Goal: Transaction & Acquisition: Book appointment/travel/reservation

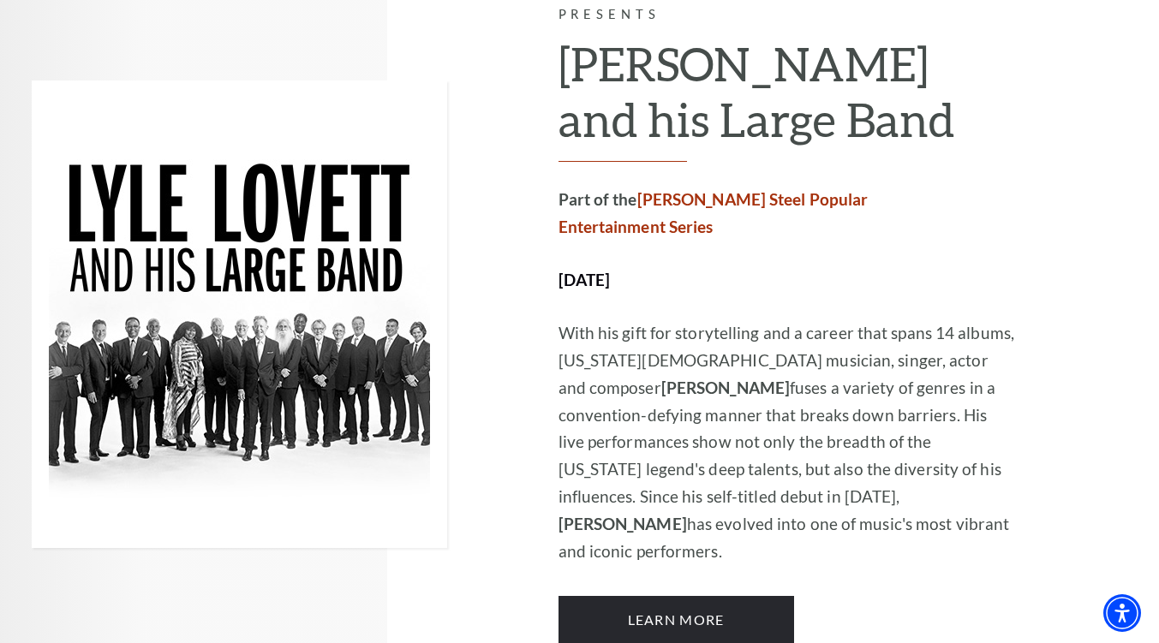
scroll to position [942, 0]
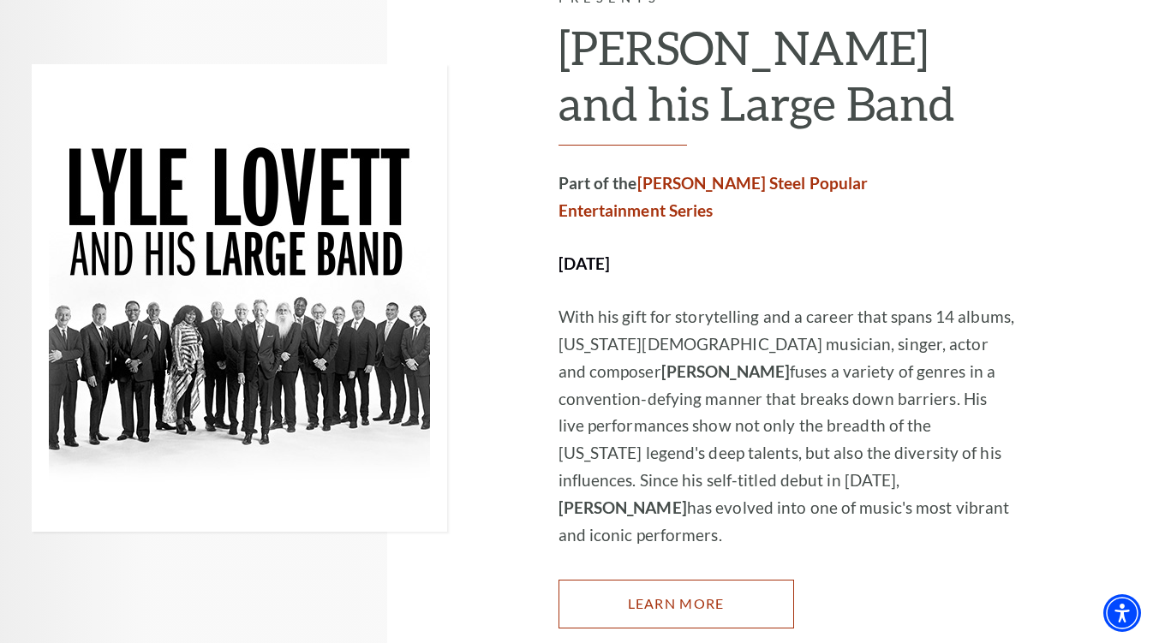
click at [681, 580] on link "Learn More" at bounding box center [676, 604] width 236 height 48
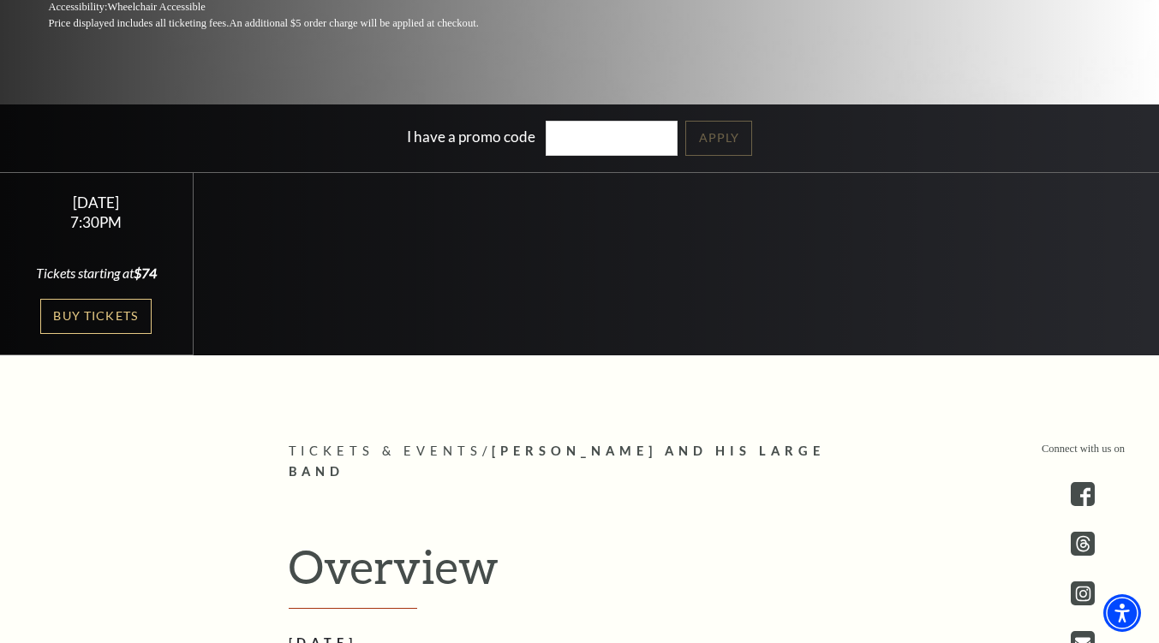
scroll to position [257, 0]
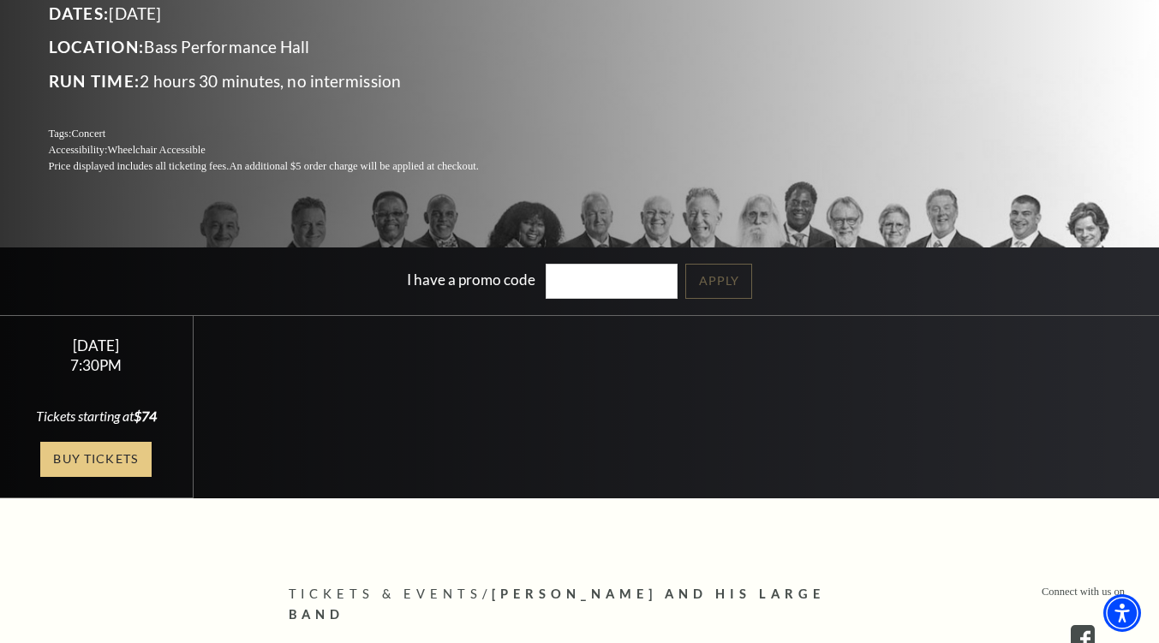
click at [100, 456] on link "Buy Tickets" at bounding box center [95, 459] width 111 height 35
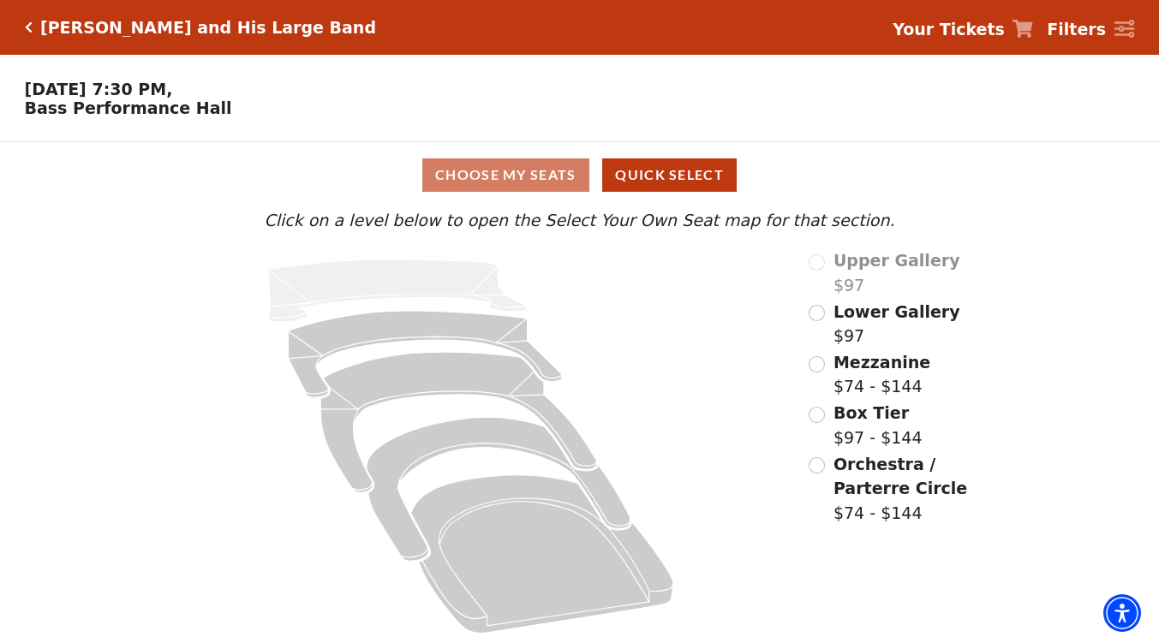
scroll to position [8, 0]
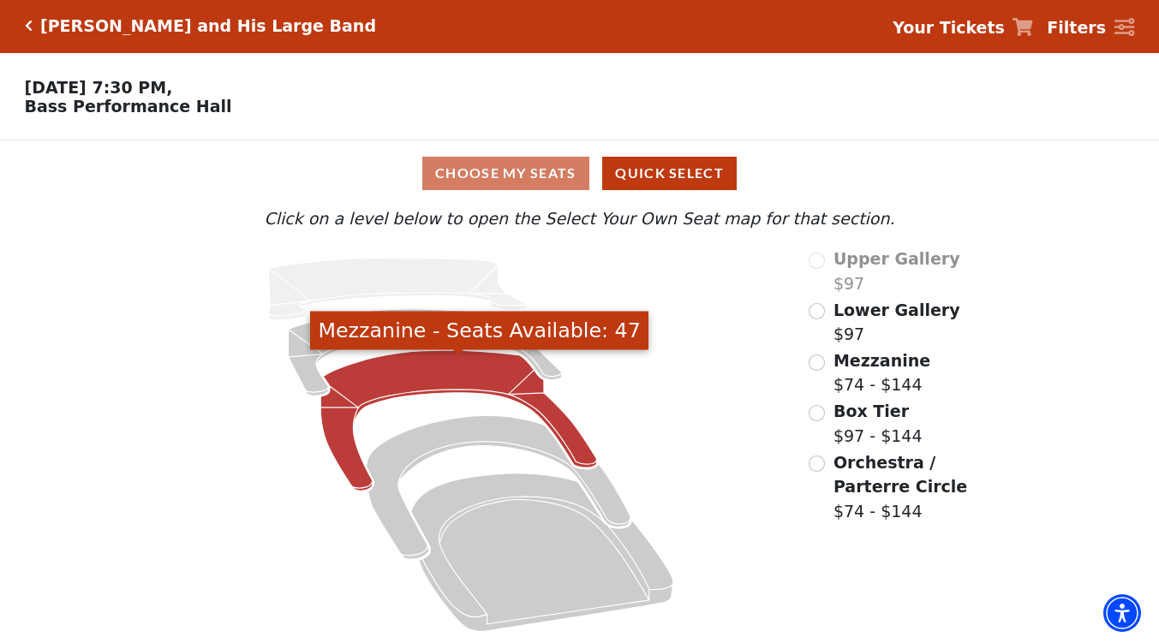
click at [420, 377] on icon "Mezzanine - Seats Available: 47" at bounding box center [459, 420] width 276 height 140
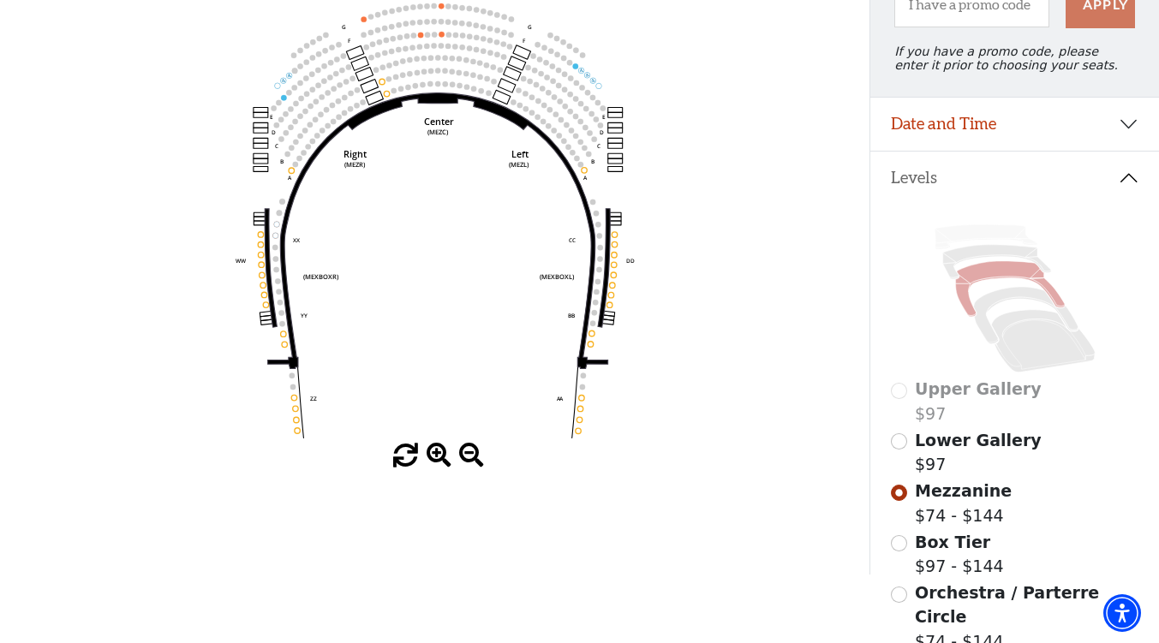
scroll to position [417, 0]
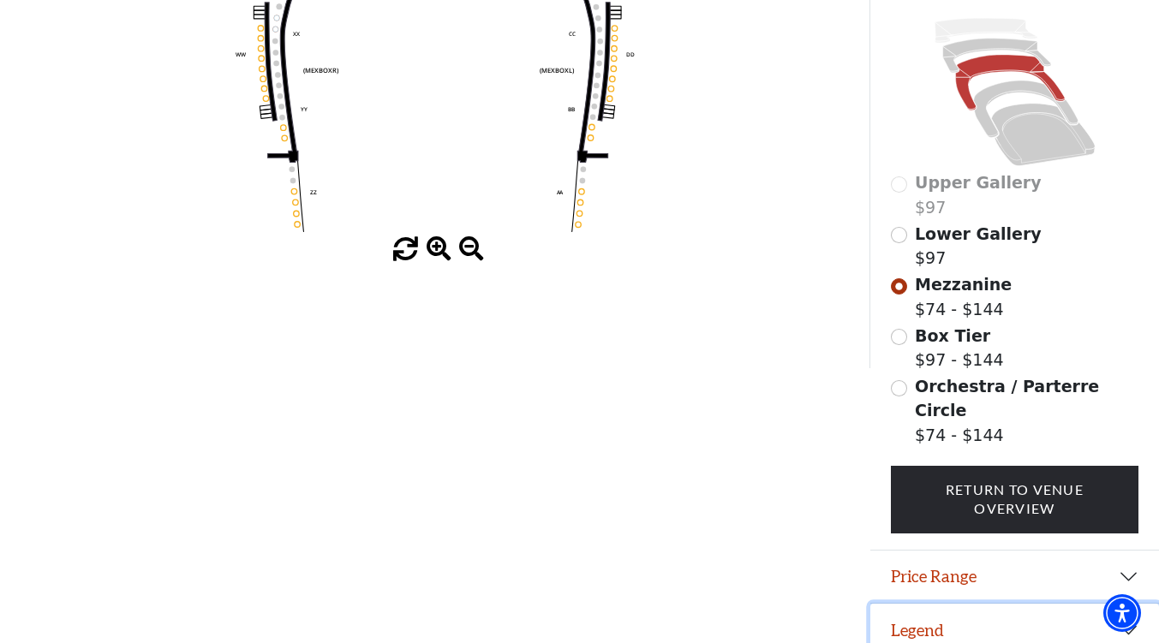
click at [977, 621] on button "Legend" at bounding box center [1014, 630] width 289 height 53
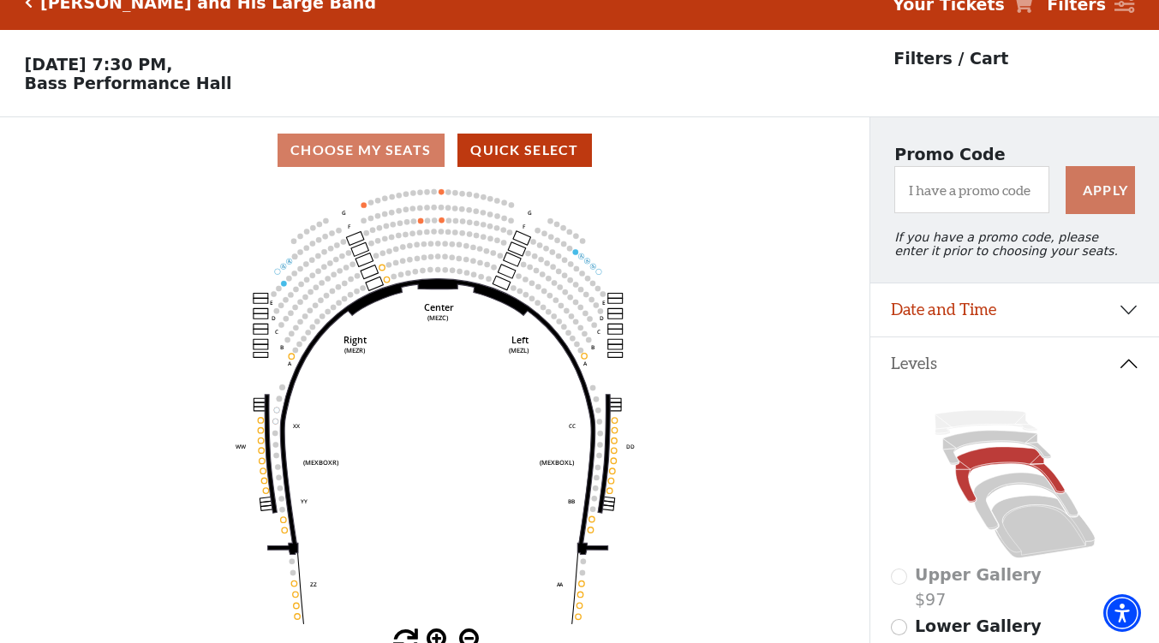
scroll to position [110, 0]
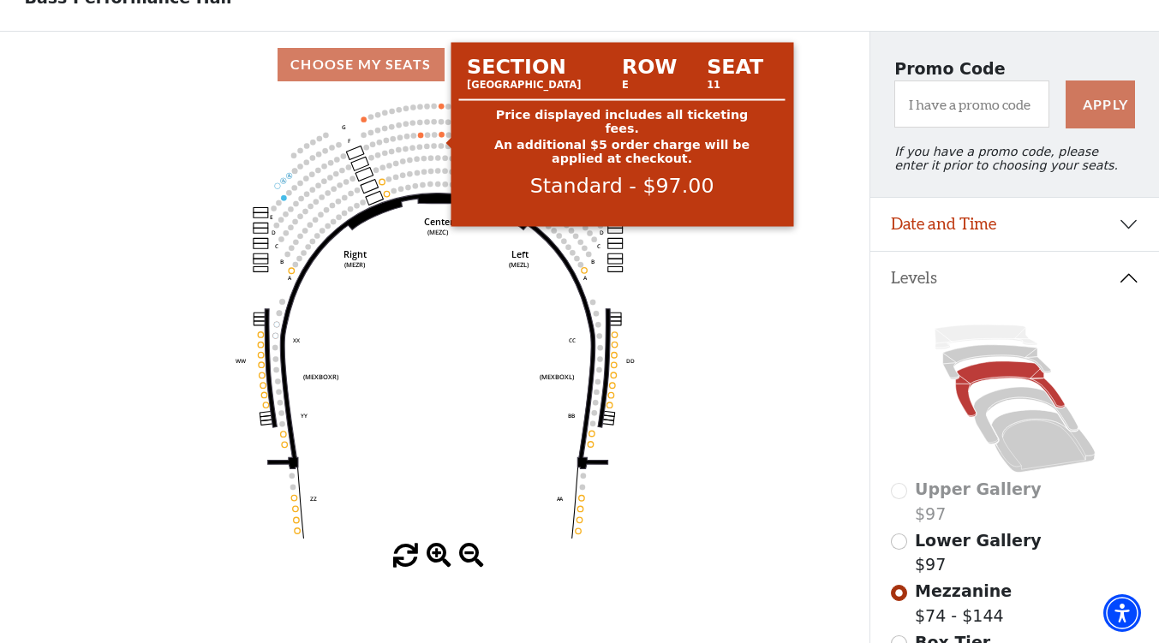
click at [441, 137] on circle at bounding box center [440, 134] width 5 height 5
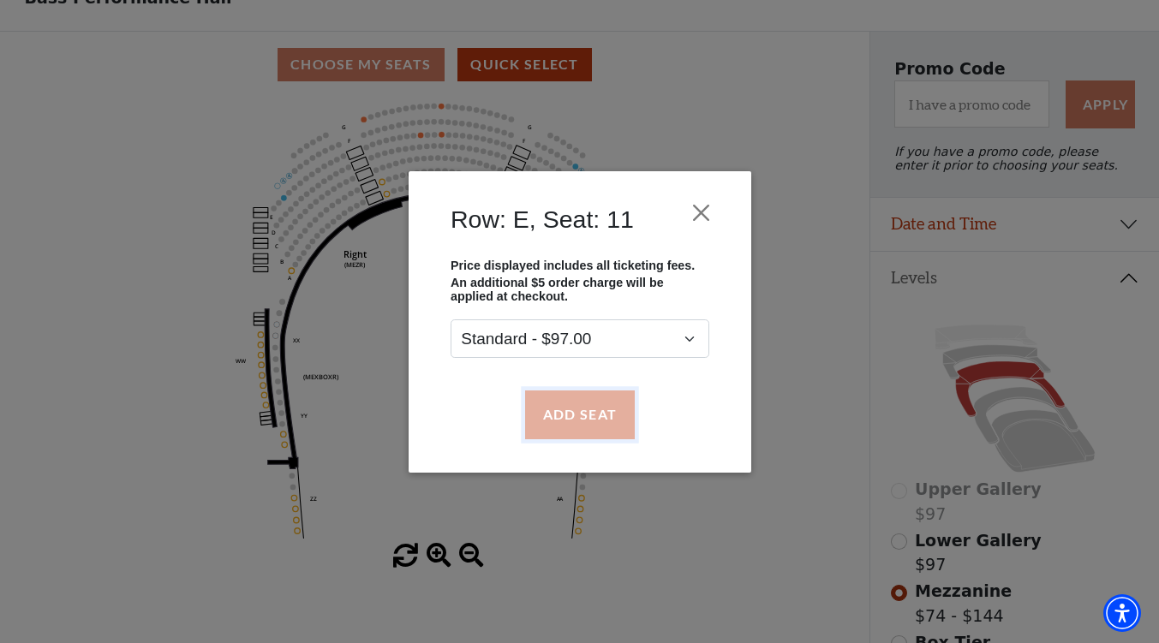
click at [606, 420] on button "Add Seat" at bounding box center [579, 415] width 110 height 48
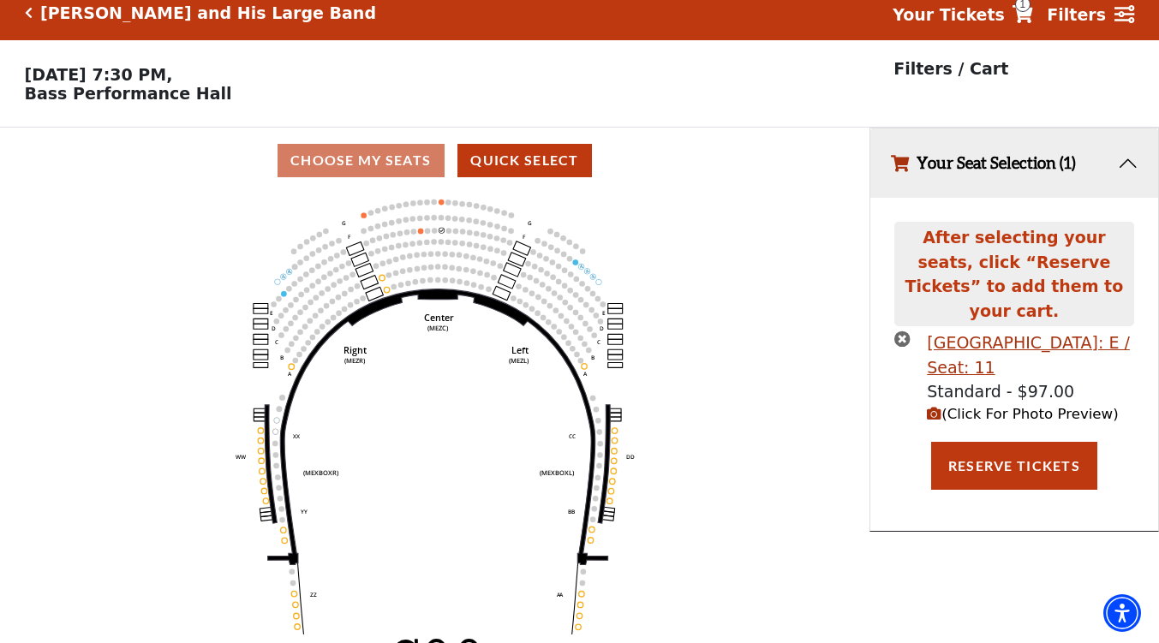
scroll to position [0, 0]
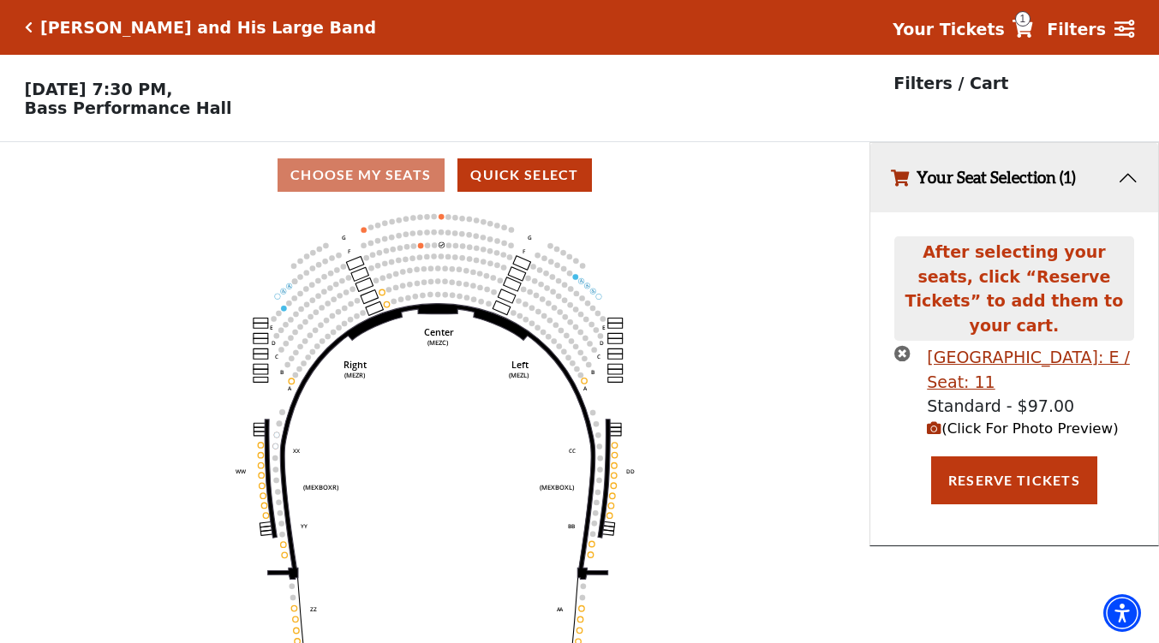
click at [903, 345] on icon "times-circle" at bounding box center [902, 353] width 16 height 16
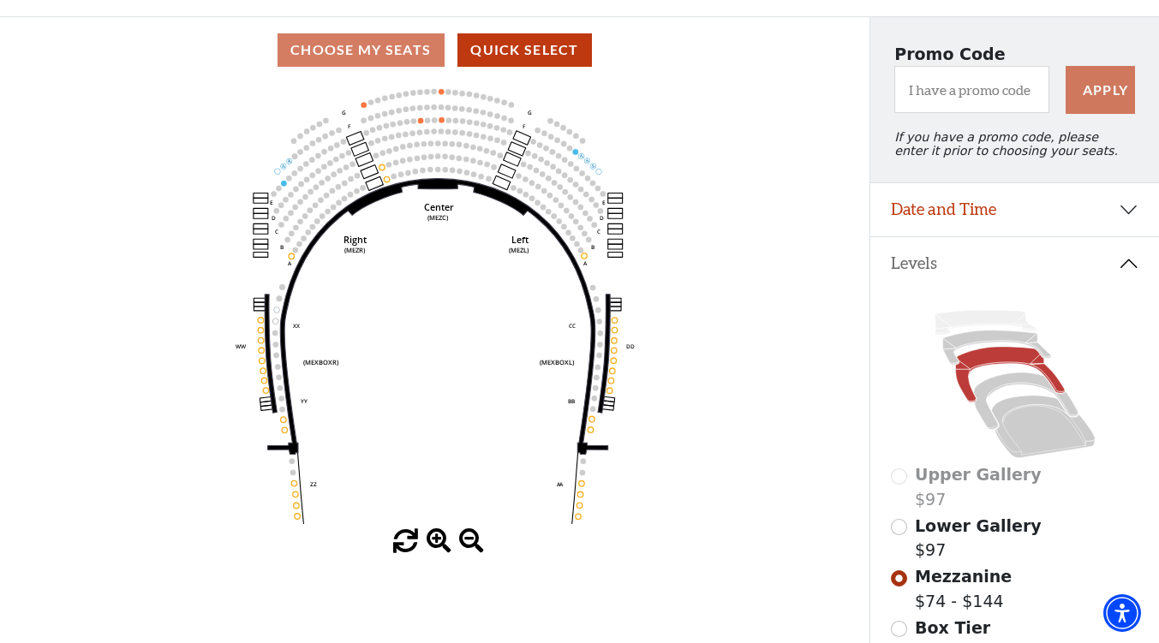
scroll to position [257, 0]
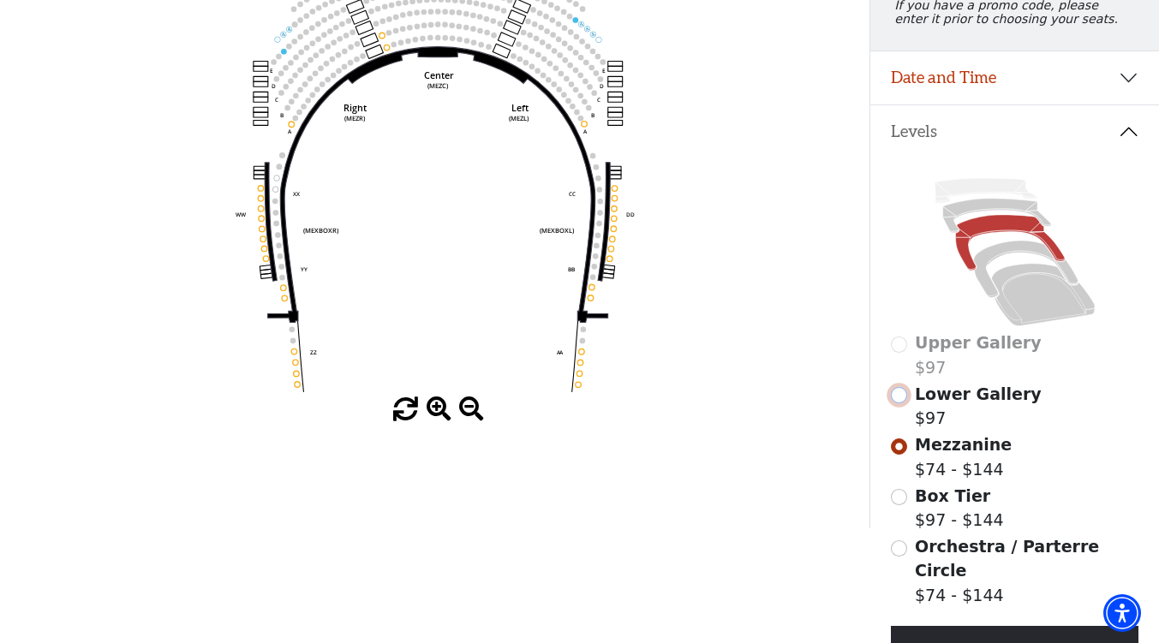
click at [898, 403] on input "Lower Gallery$97\a" at bounding box center [899, 395] width 16 height 16
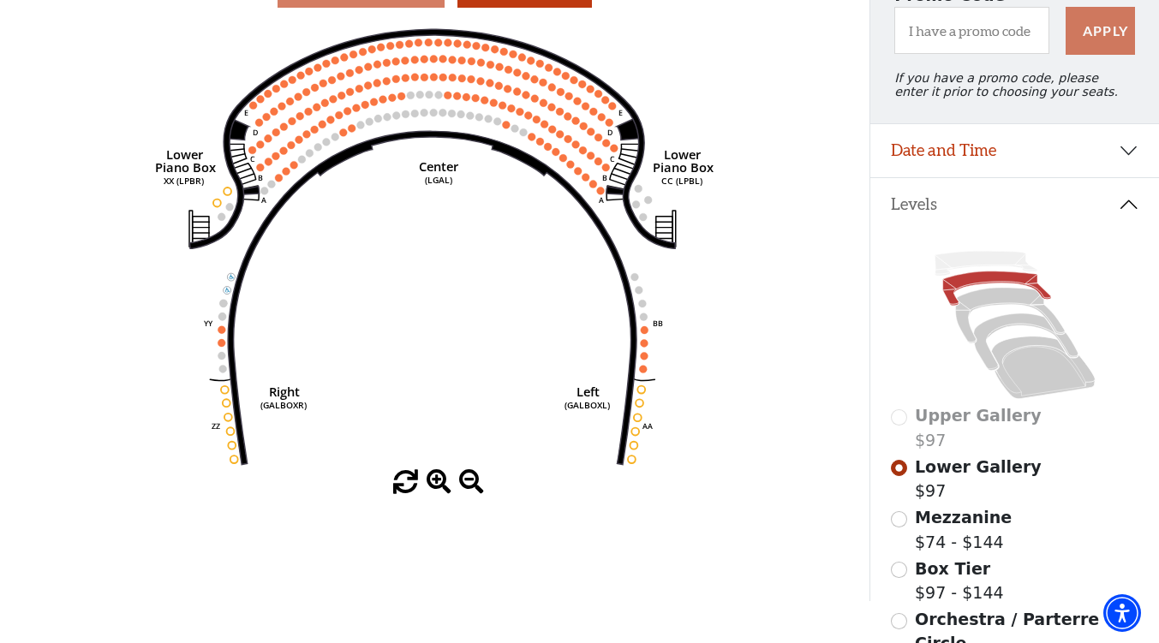
scroll to position [164, 0]
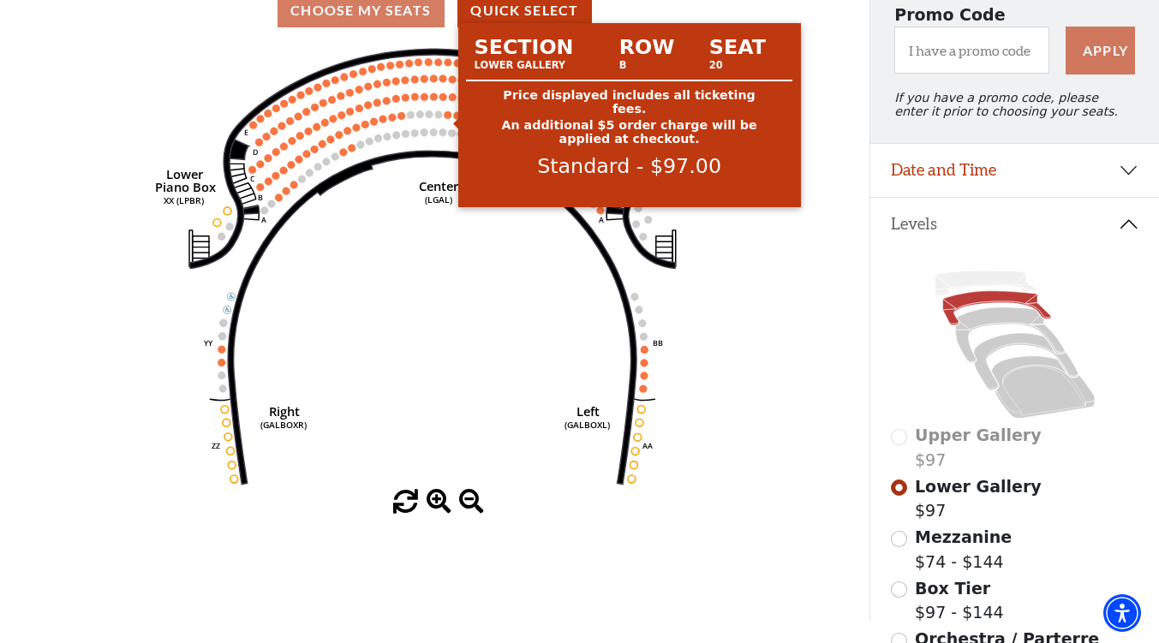
click at [449, 119] on circle at bounding box center [448, 115] width 8 height 8
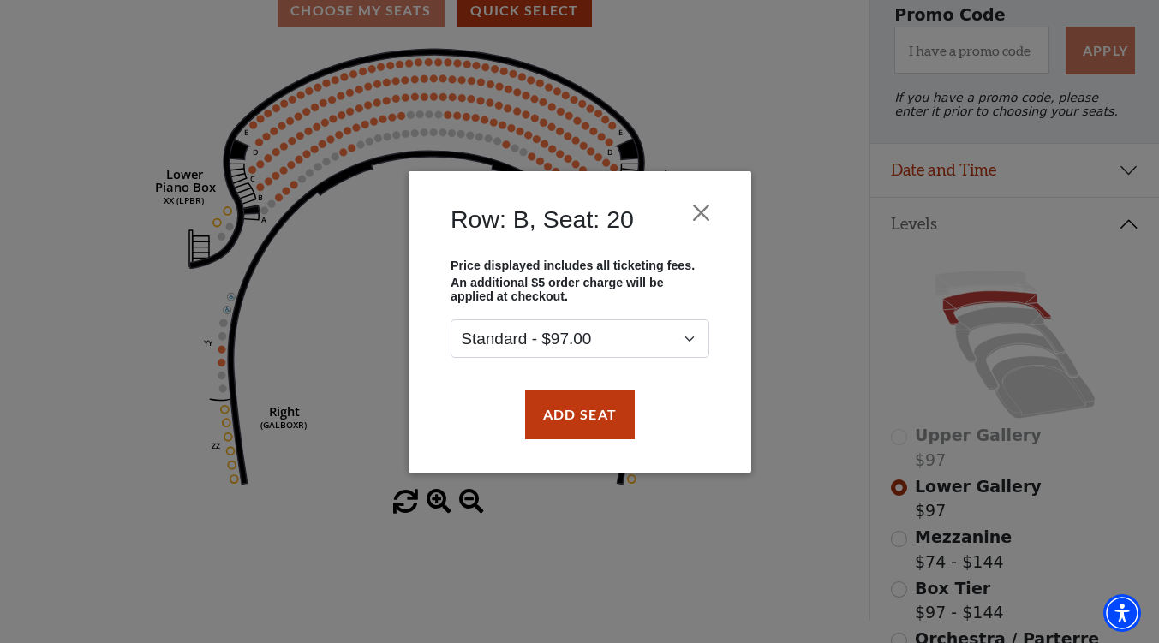
click at [779, 143] on div "Row: B, Seat: 20 Price displayed includes all ticketing fees. An additional $5 …" at bounding box center [579, 321] width 1159 height 643
click at [702, 212] on button "Close" at bounding box center [700, 212] width 33 height 33
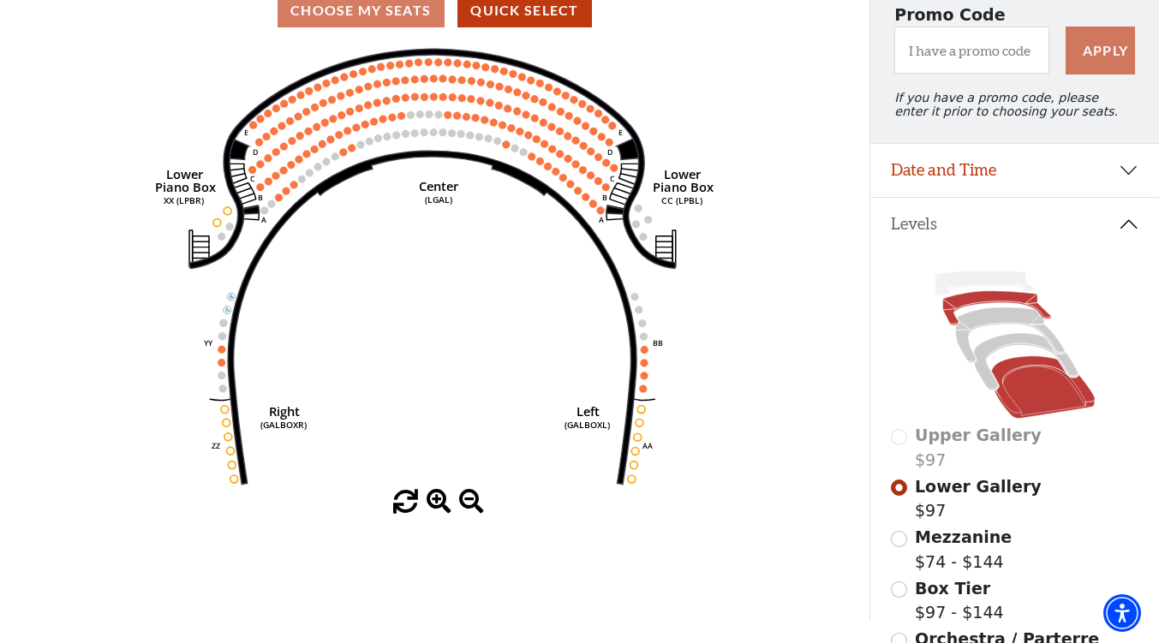
click at [1038, 400] on icon at bounding box center [1043, 387] width 104 height 63
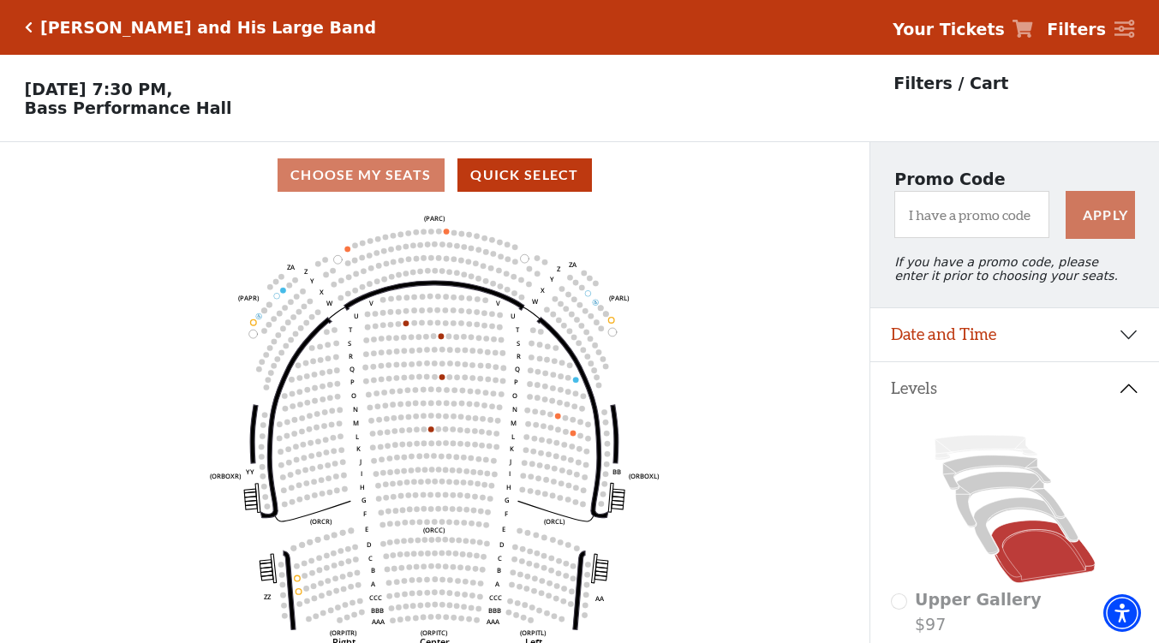
scroll to position [79, 0]
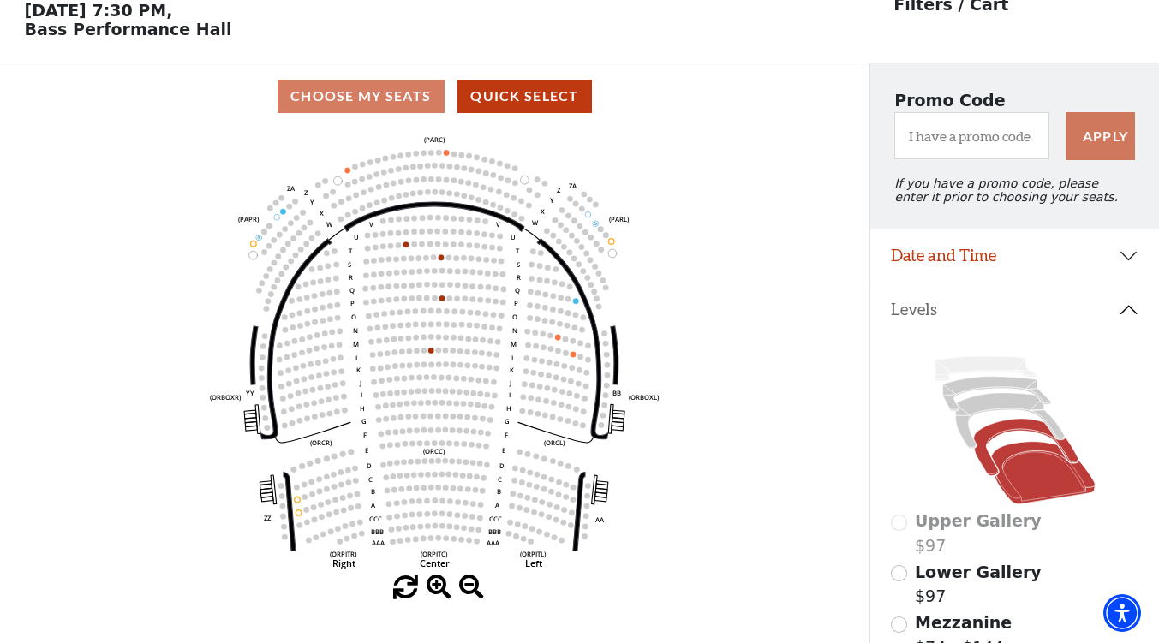
click at [1018, 433] on icon at bounding box center [1025, 447] width 104 height 57
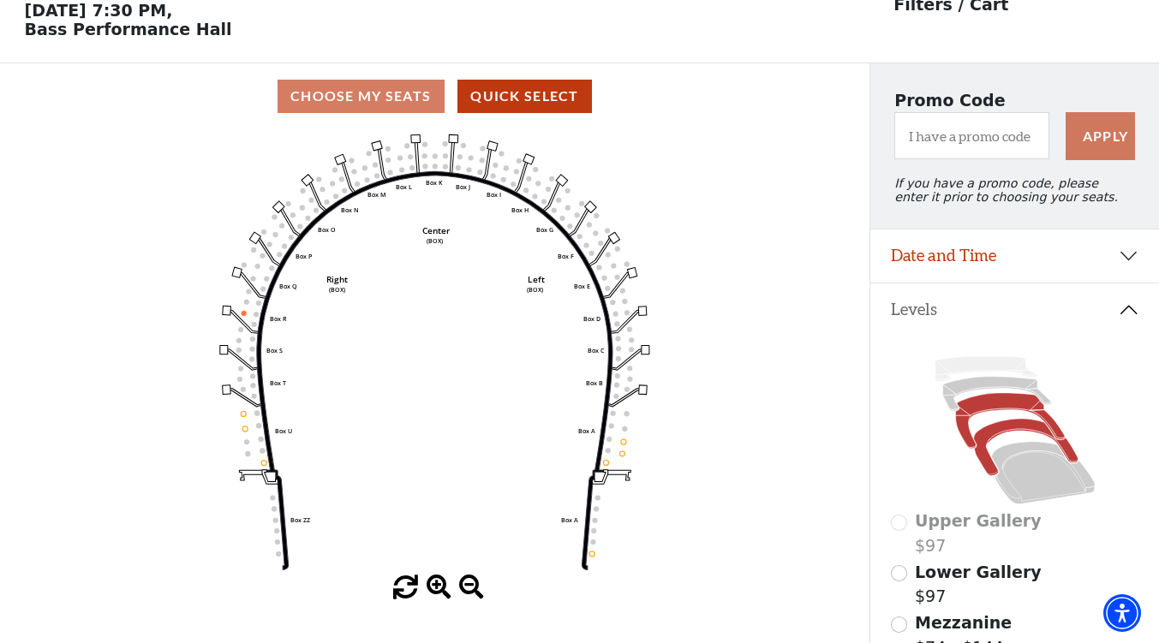
click at [1008, 417] on icon at bounding box center [1009, 421] width 109 height 56
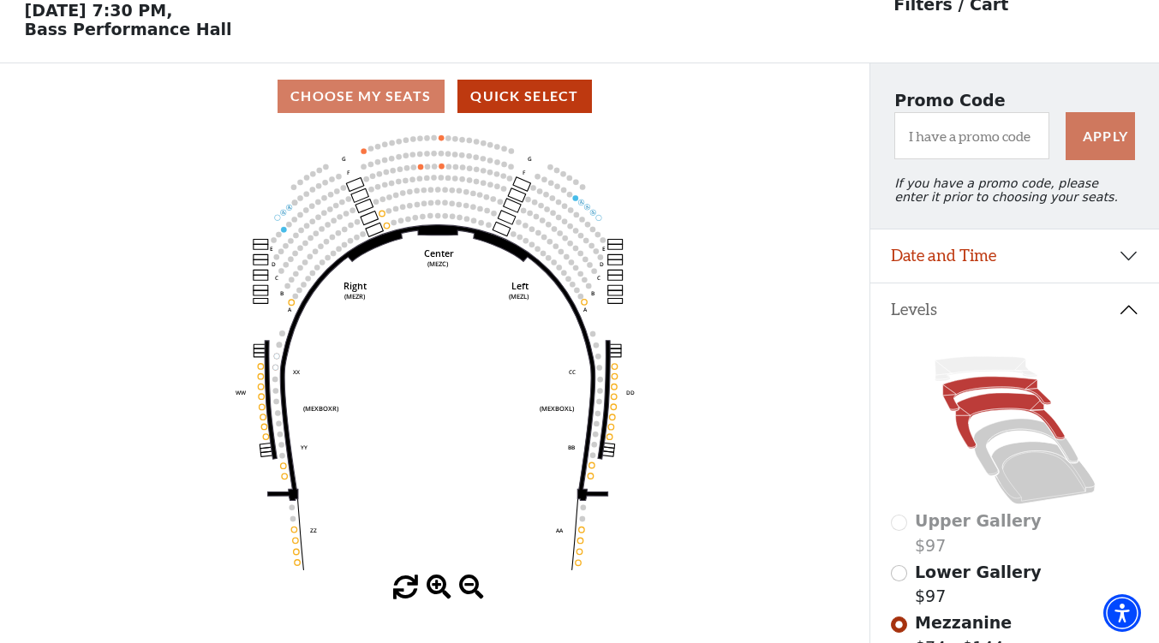
click at [989, 395] on icon at bounding box center [996, 394] width 108 height 34
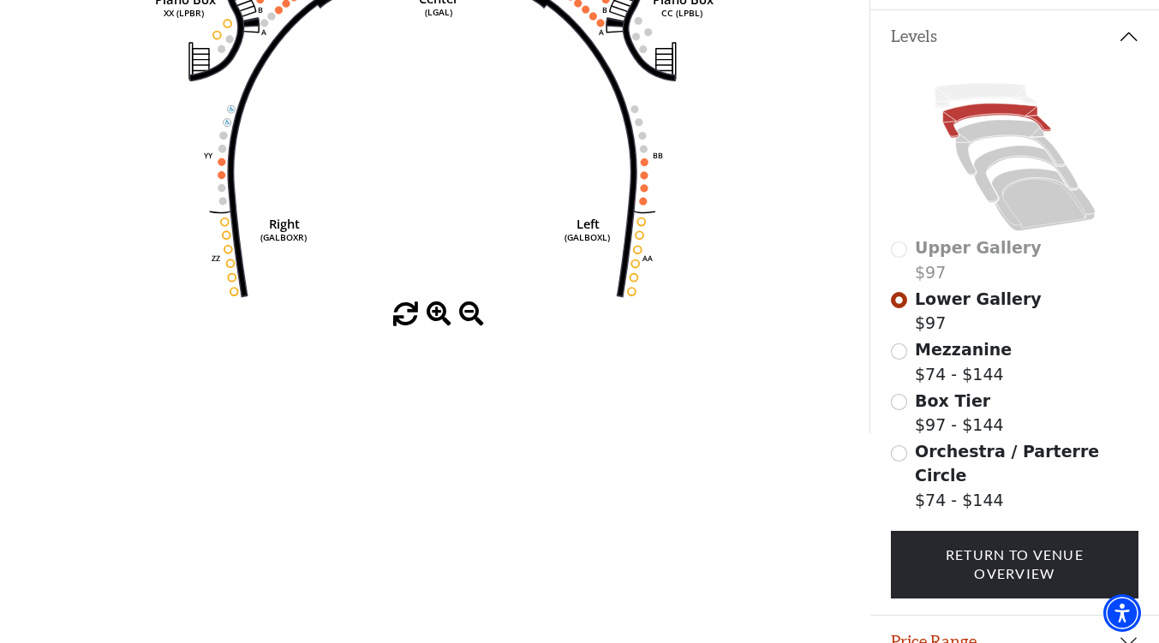
scroll to position [331, 0]
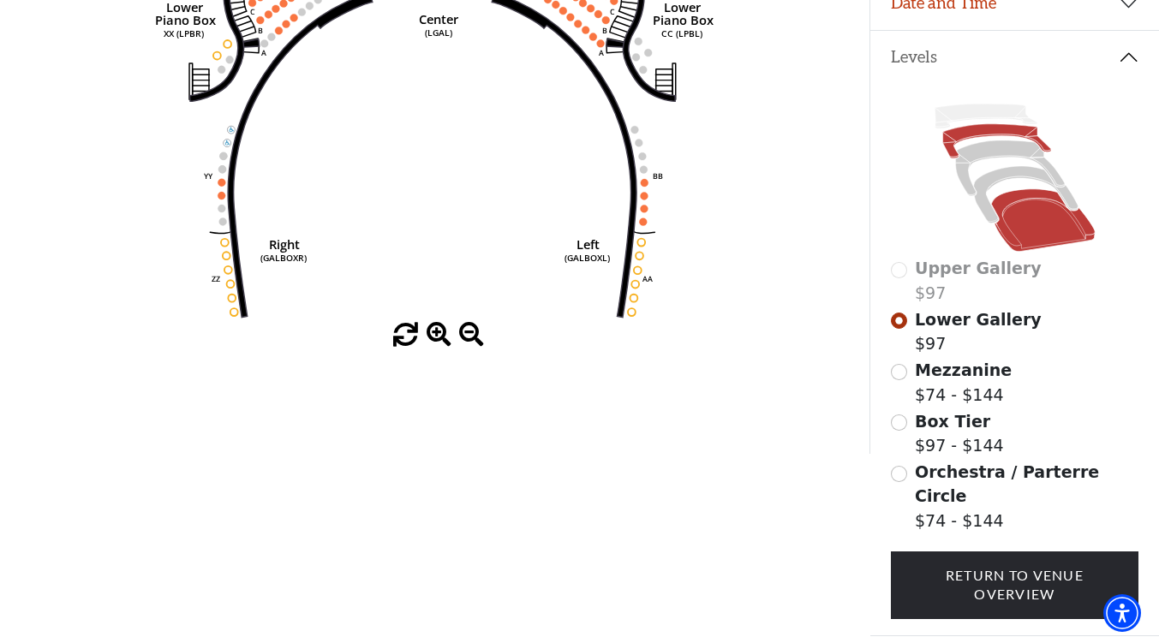
click at [1035, 234] on icon at bounding box center [1043, 220] width 104 height 63
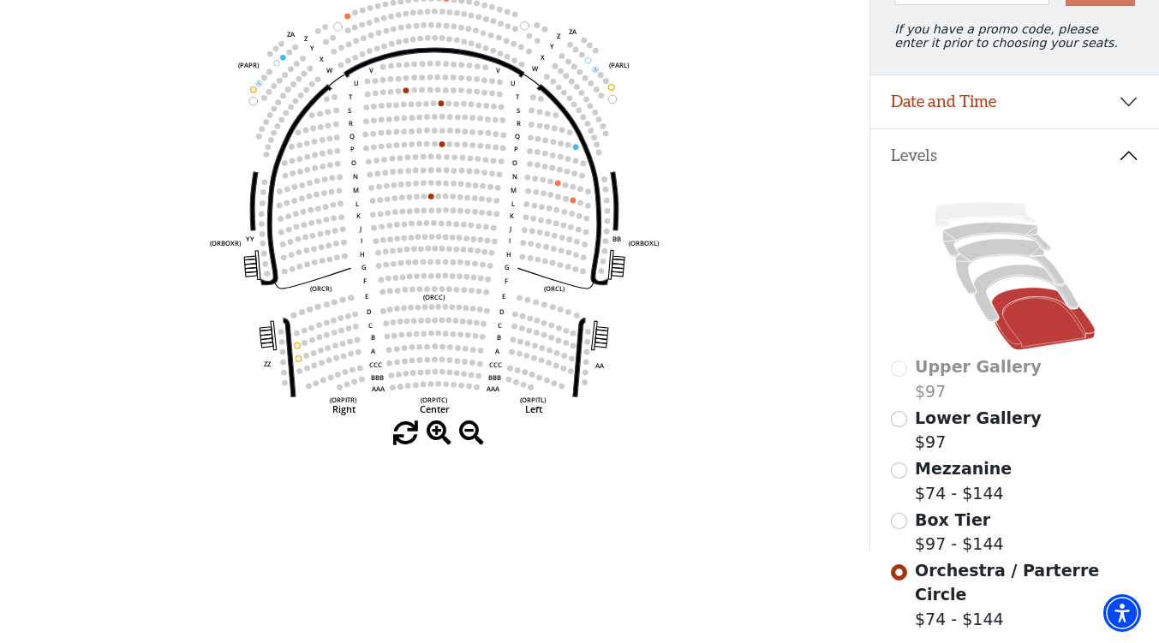
scroll to position [250, 0]
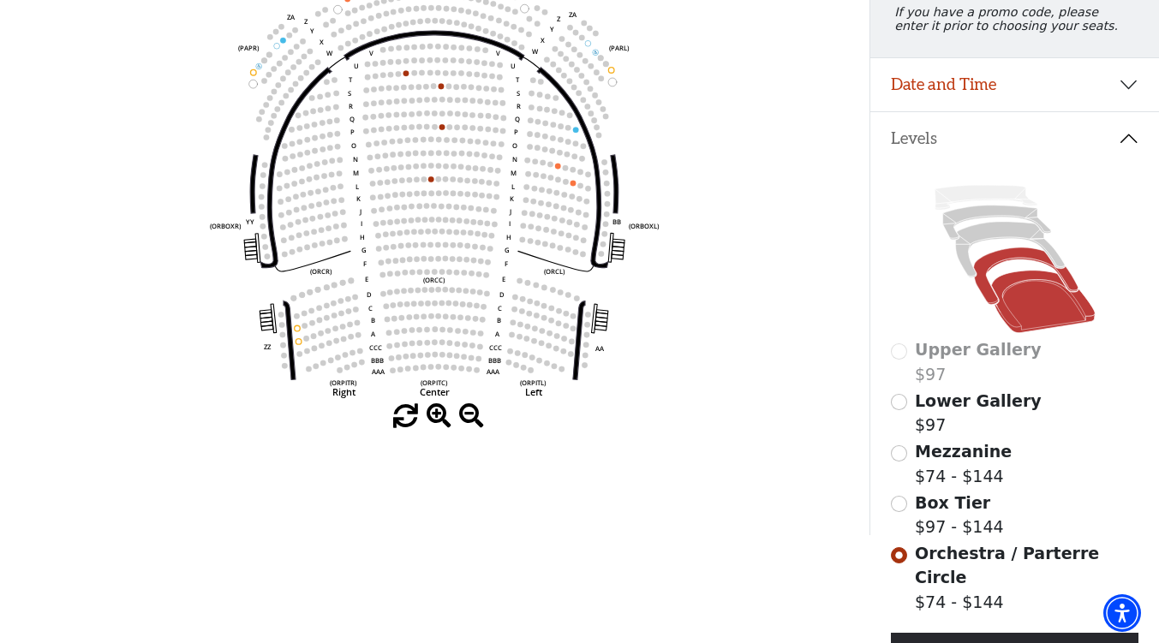
click at [1009, 262] on icon at bounding box center [1025, 275] width 104 height 57
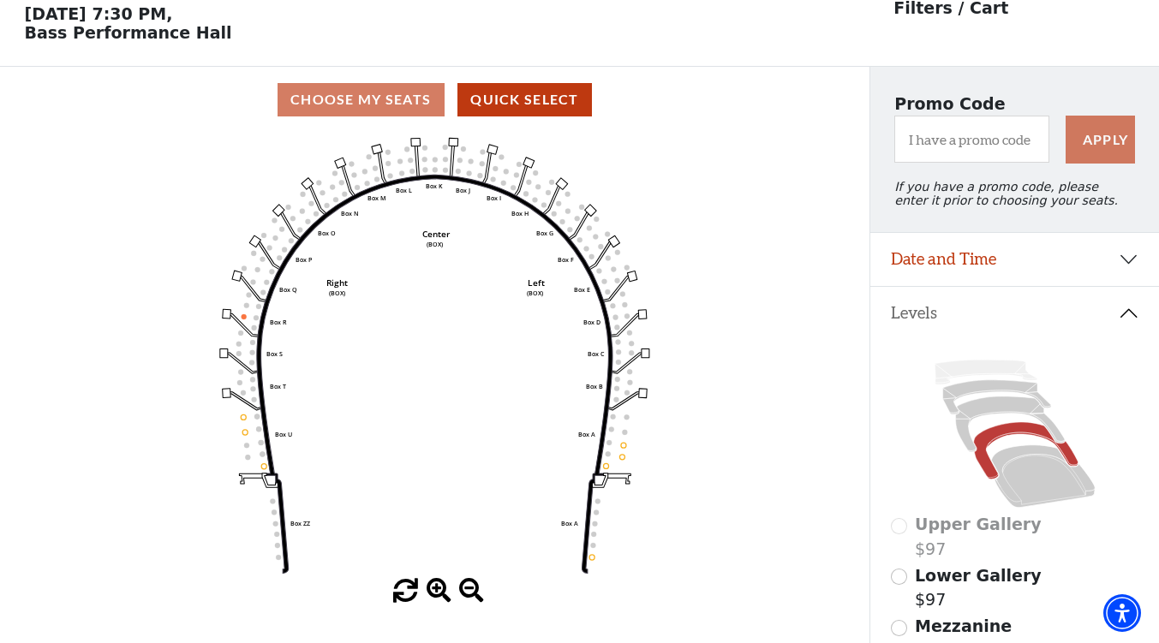
scroll to position [79, 0]
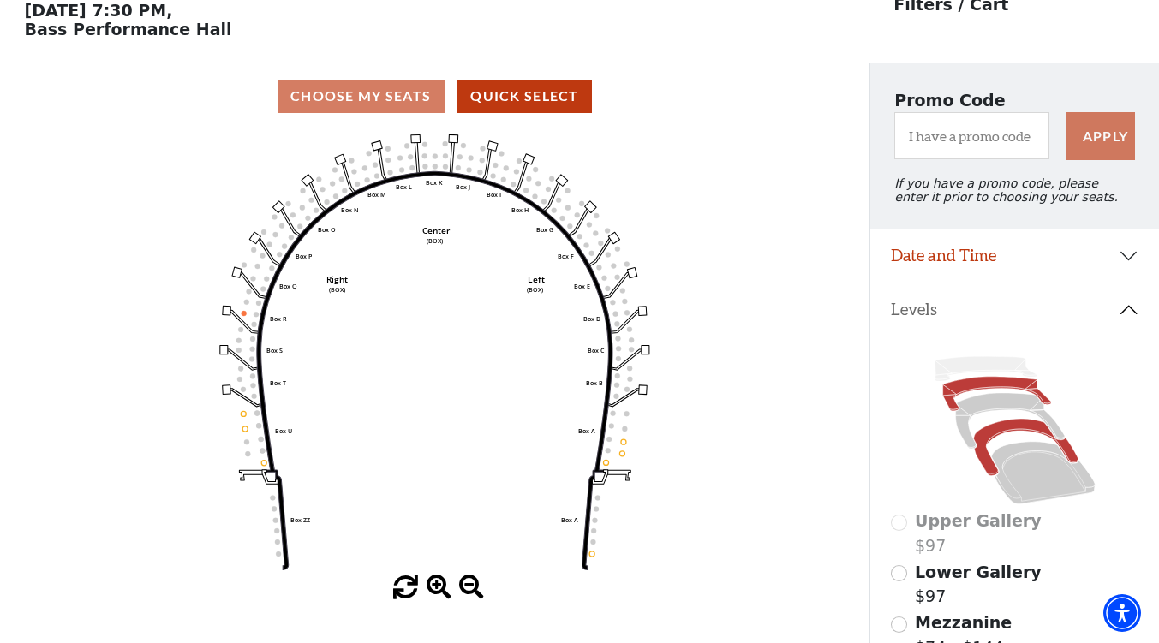
click at [989, 397] on icon at bounding box center [996, 394] width 108 height 34
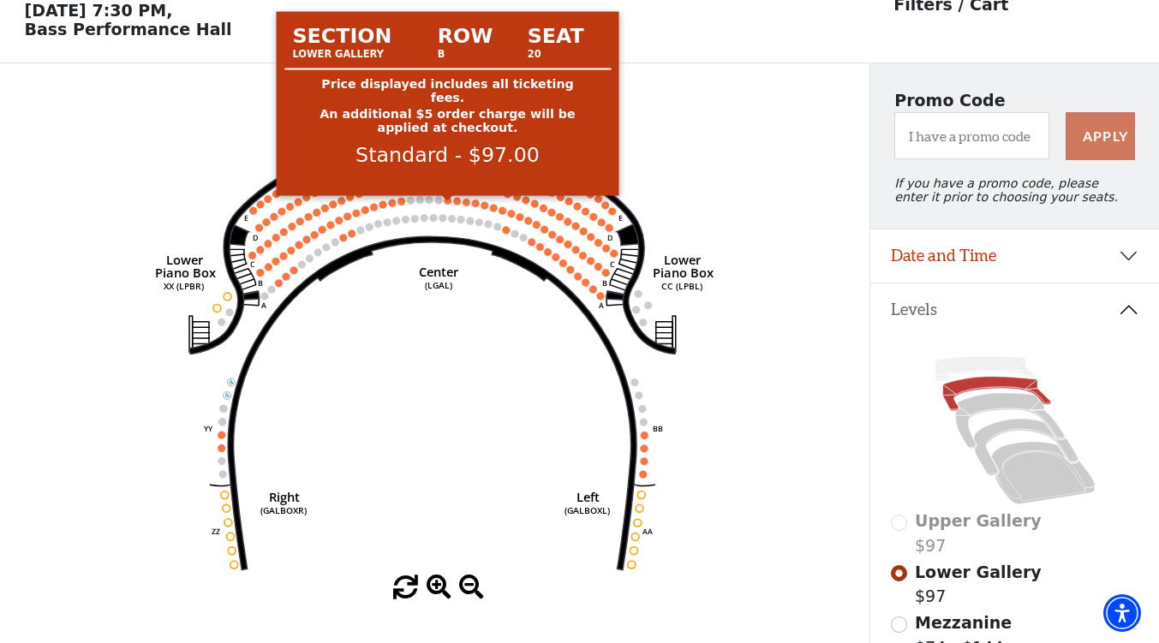
click at [448, 205] on circle at bounding box center [448, 201] width 8 height 8
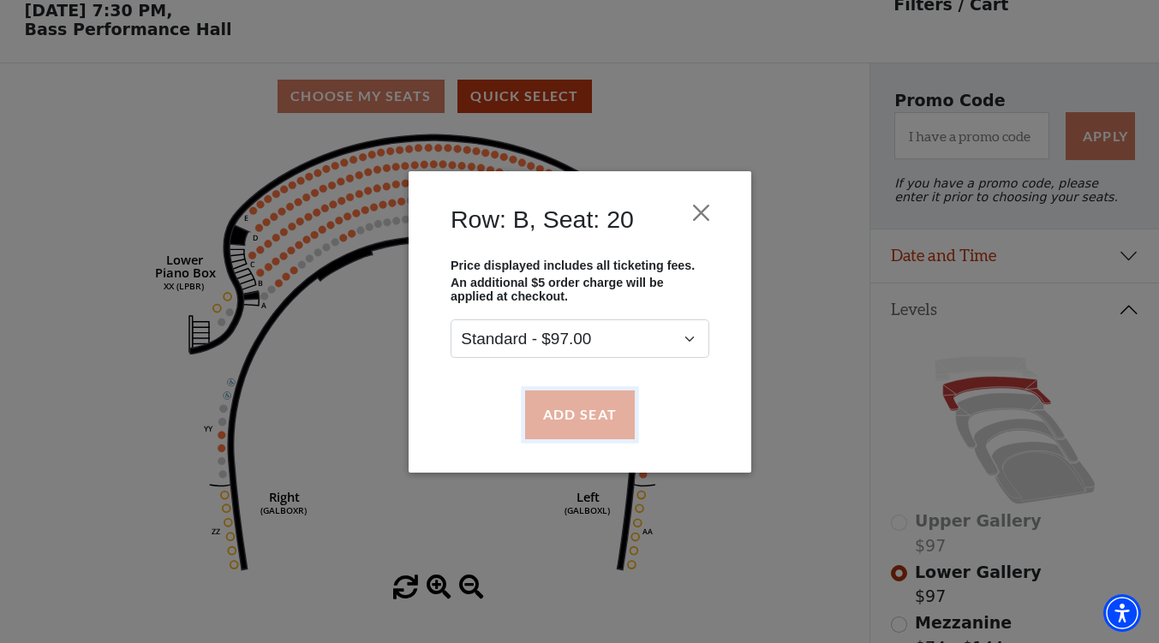
click at [559, 420] on button "Add Seat" at bounding box center [579, 415] width 110 height 48
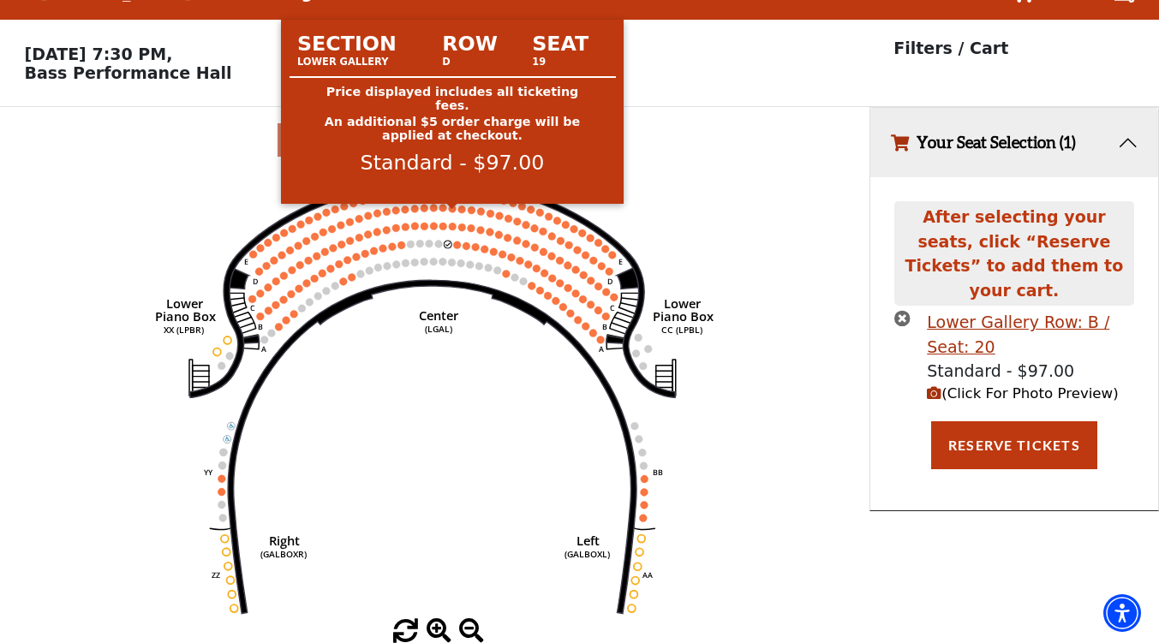
scroll to position [41, 0]
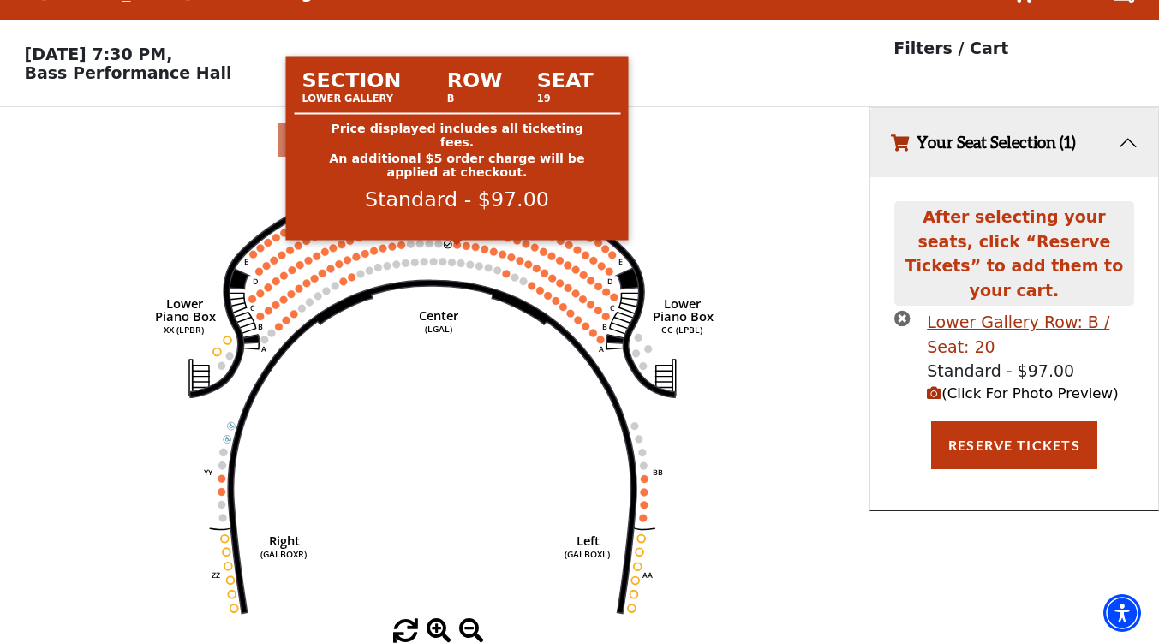
click at [456, 244] on circle at bounding box center [457, 245] width 8 height 8
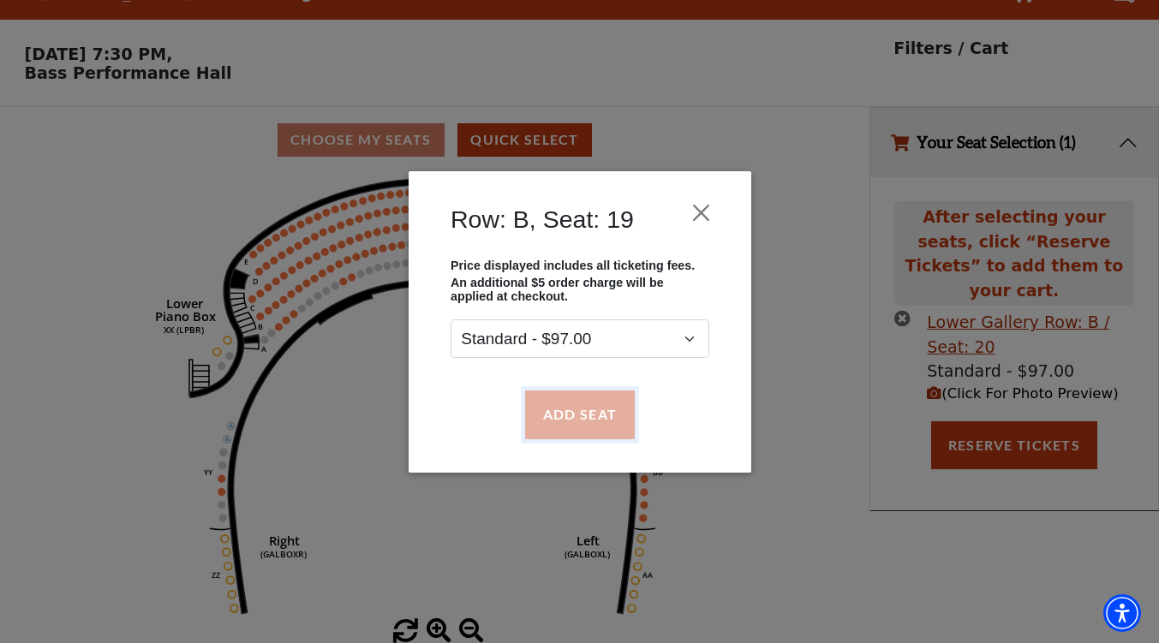
click at [586, 414] on button "Add Seat" at bounding box center [579, 415] width 110 height 48
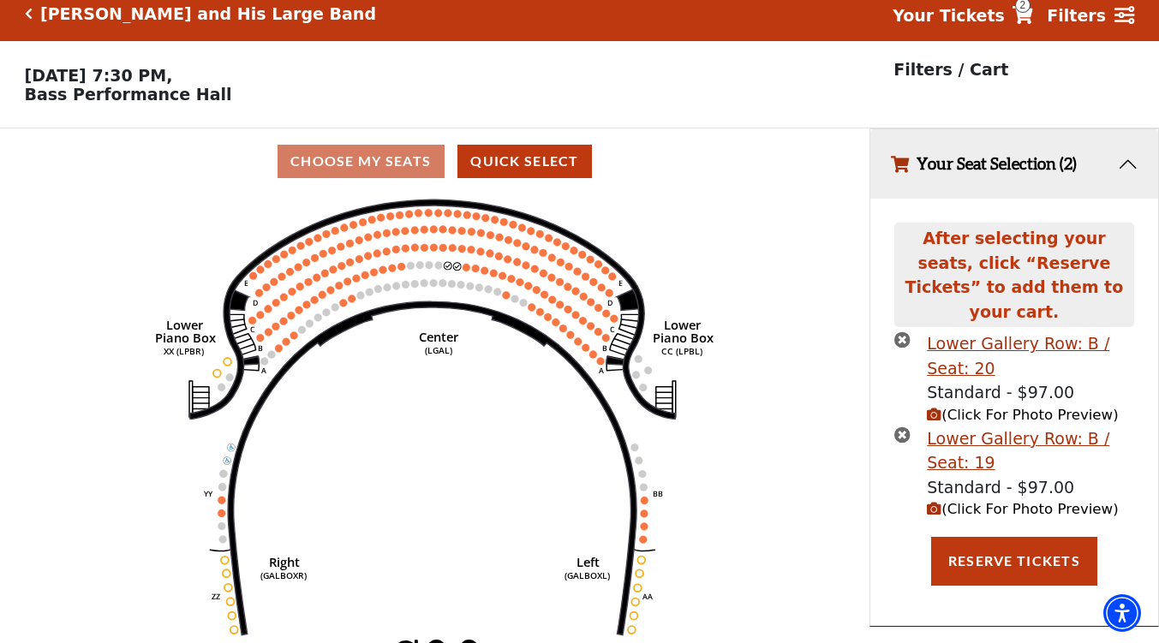
scroll to position [0, 0]
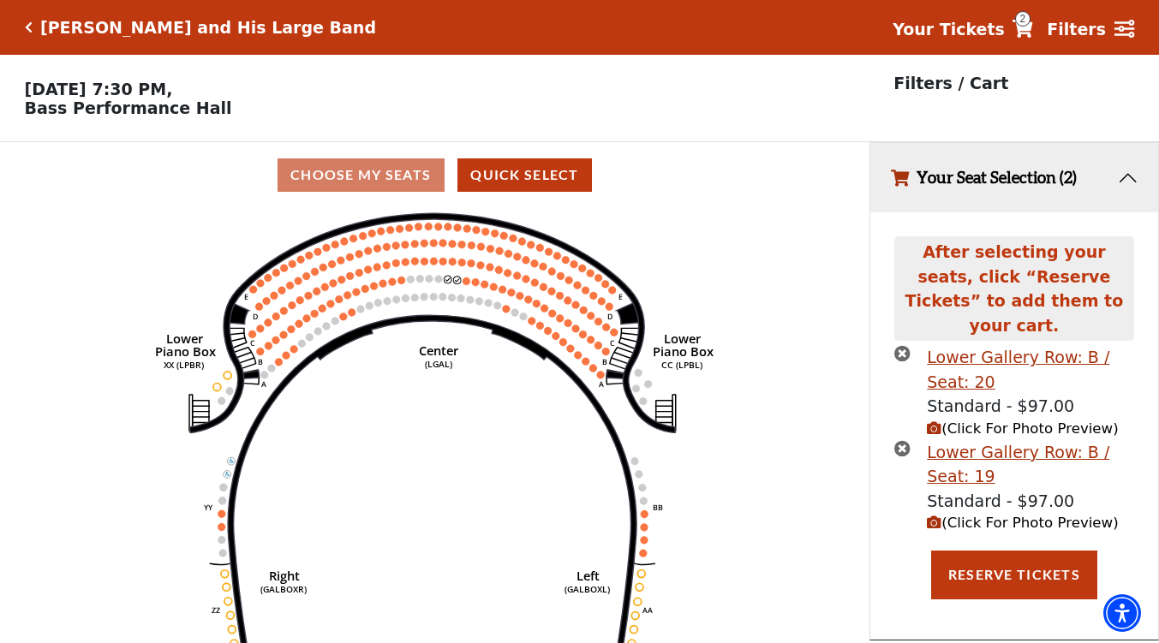
click at [903, 345] on icon "times-circle" at bounding box center [902, 353] width 16 height 16
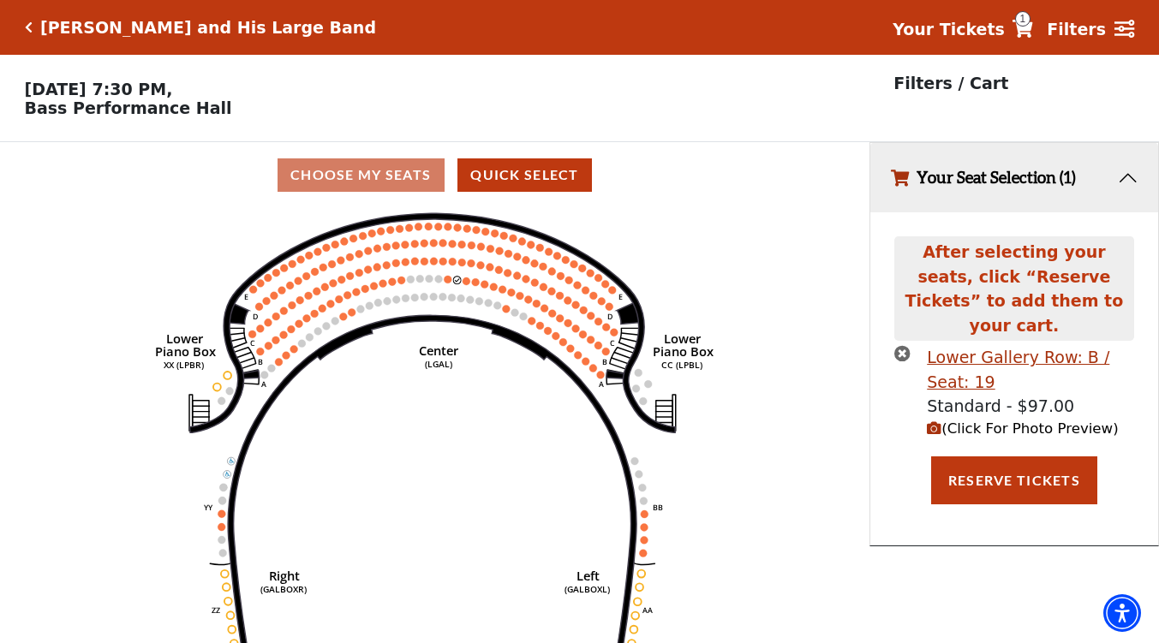
click at [909, 345] on icon "times-circle" at bounding box center [902, 353] width 16 height 16
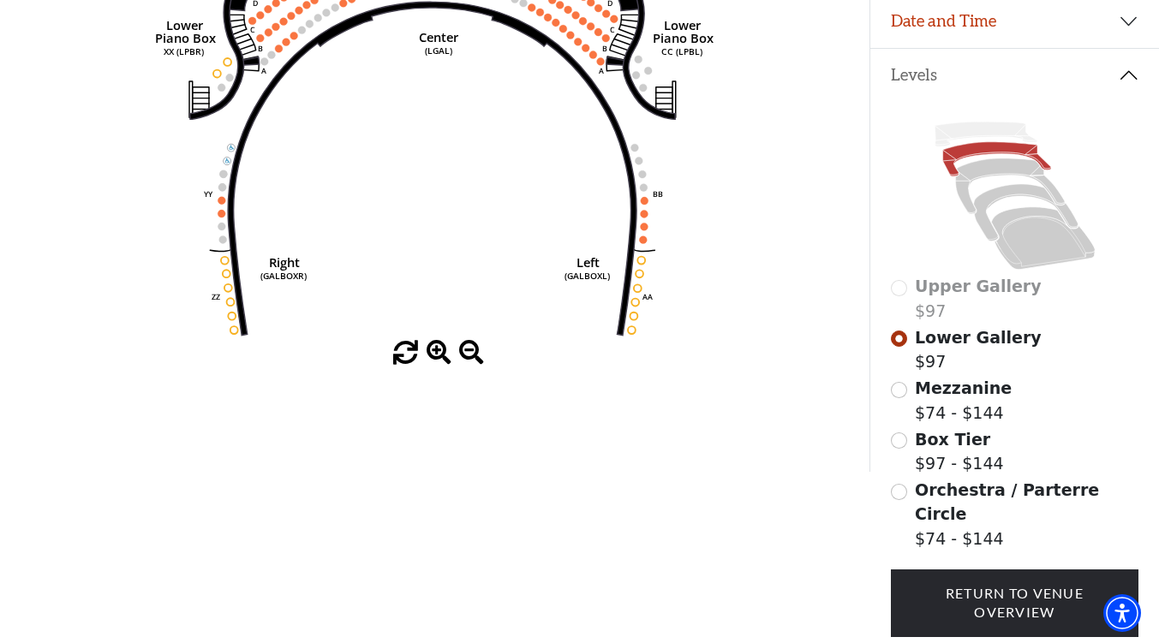
scroll to position [319, 0]
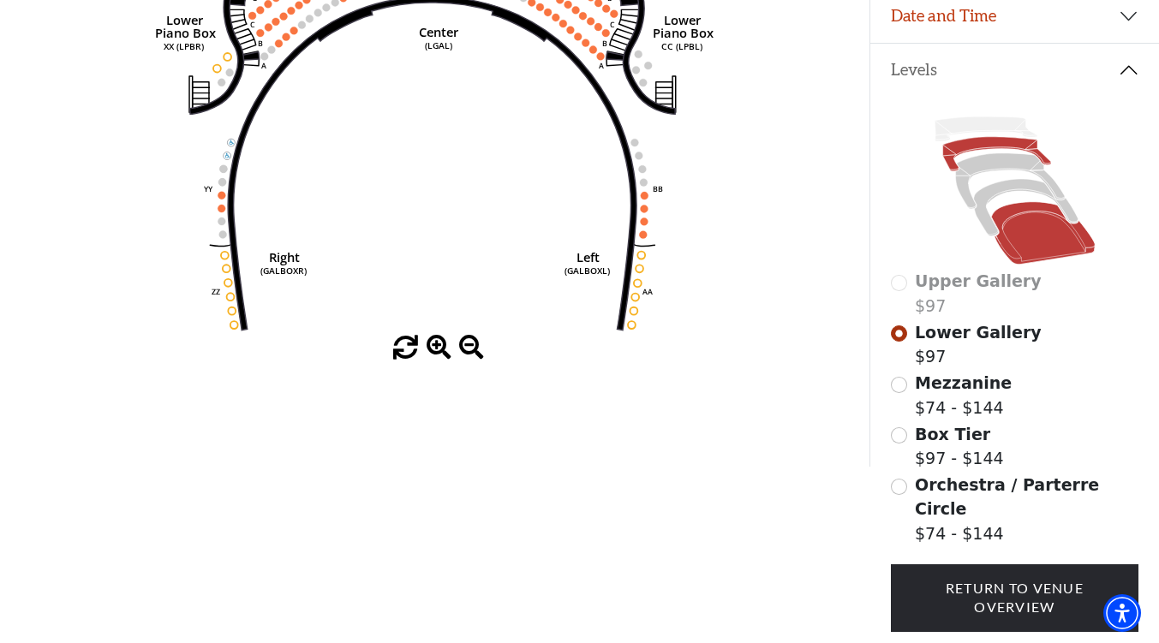
click at [1026, 243] on icon at bounding box center [1043, 233] width 104 height 63
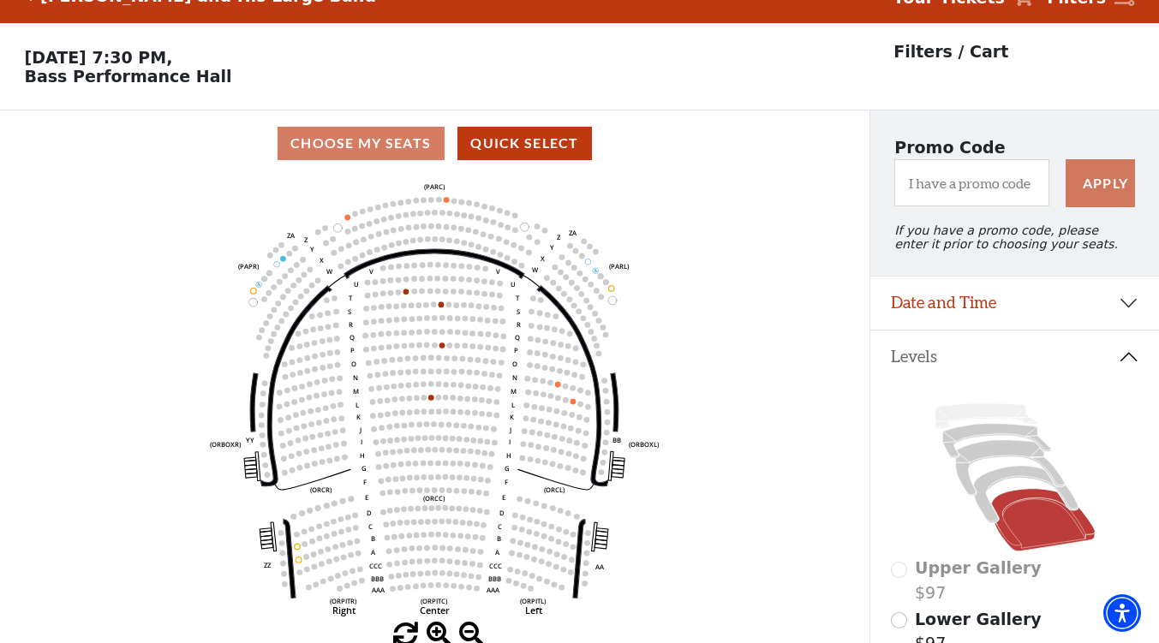
scroll to position [0, 0]
